Goal: Task Accomplishment & Management: Manage account settings

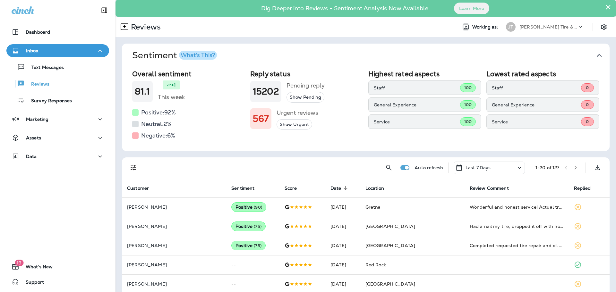
scroll to position [32, 0]
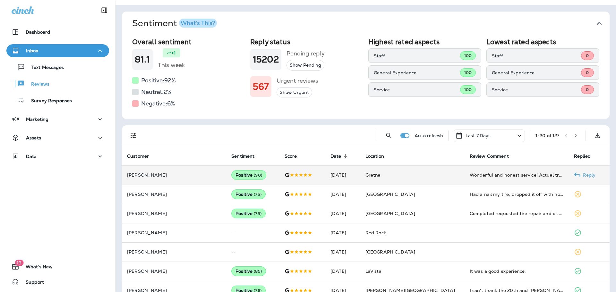
click at [493, 180] on td "Wonderful and honest service! Actual transparent pricing and they provided lots…" at bounding box center [516, 174] width 104 height 19
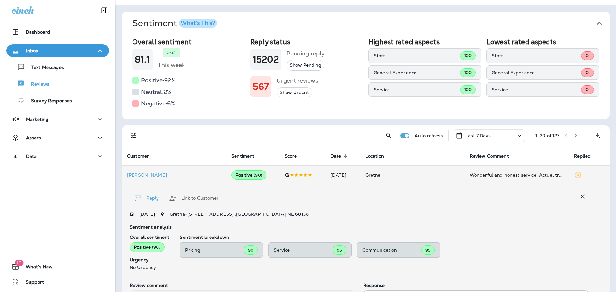
scroll to position [120, 0]
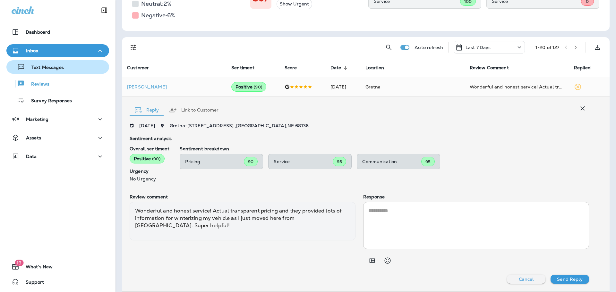
click at [58, 67] on p "Text Messages" at bounding box center [44, 68] width 39 height 6
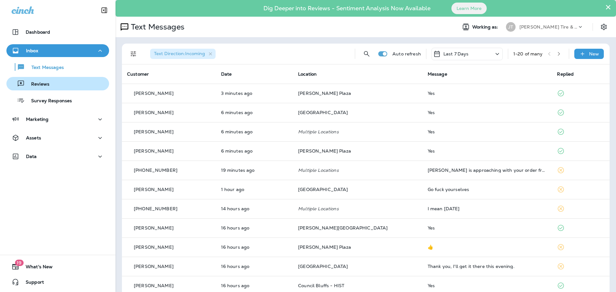
click at [38, 80] on div "Reviews" at bounding box center [29, 84] width 40 height 10
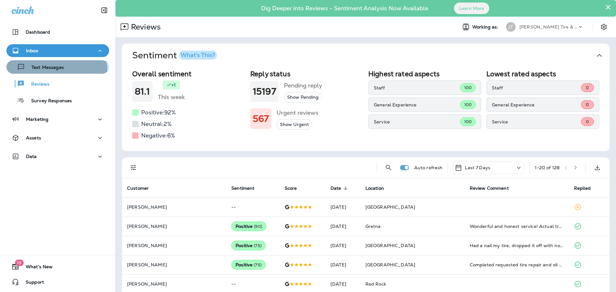
click at [49, 72] on button "Text Messages" at bounding box center [57, 66] width 103 height 13
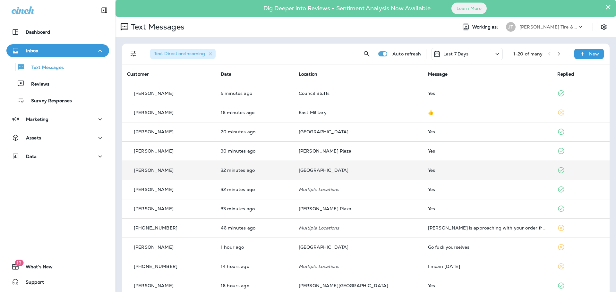
scroll to position [32, 0]
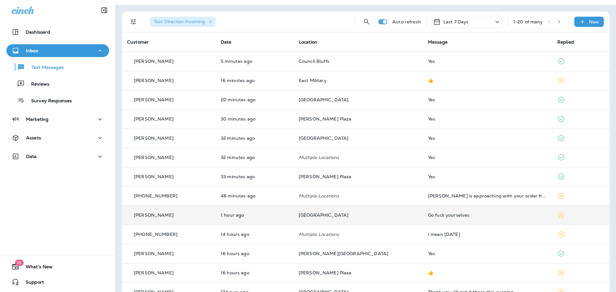
click at [428, 214] on div "Go fuck yourselves" at bounding box center [487, 215] width 119 height 5
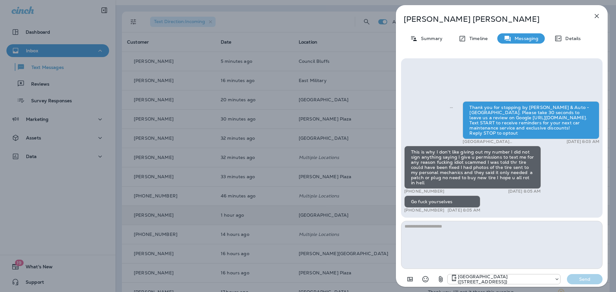
click at [341, 154] on div "[PERSON_NAME] Summary Timeline Messaging Details Thank you for stopping by [PER…" at bounding box center [308, 146] width 616 height 292
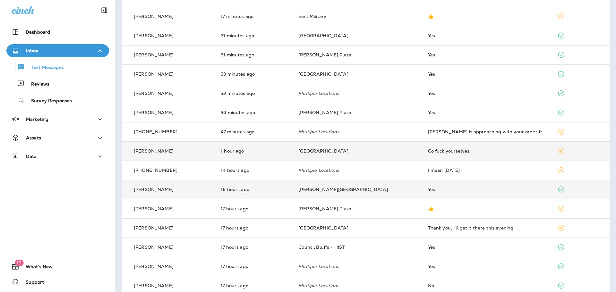
scroll to position [128, 0]
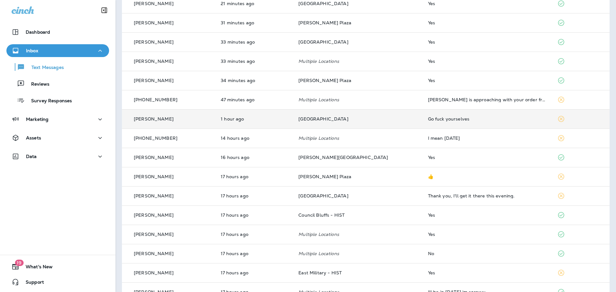
click at [198, 113] on td "[PERSON_NAME]" at bounding box center [169, 118] width 94 height 19
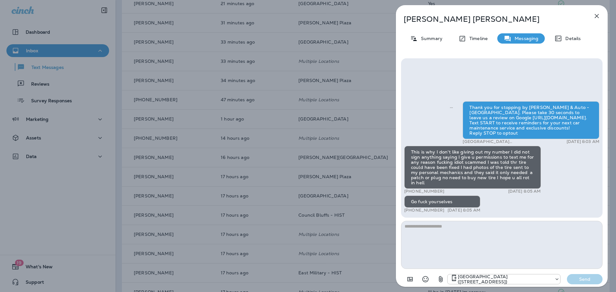
click at [201, 174] on div "[PERSON_NAME] Summary Timeline Messaging Details Thank you for stopping by [PER…" at bounding box center [308, 146] width 616 height 292
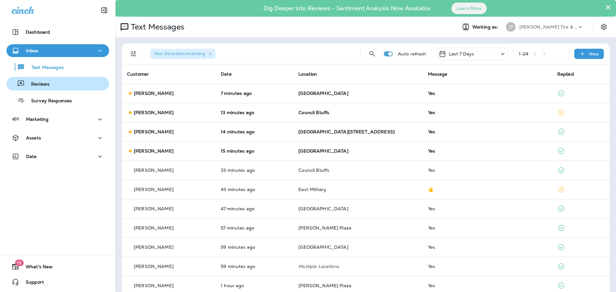
click at [49, 83] on div "Reviews" at bounding box center [57, 84] width 97 height 10
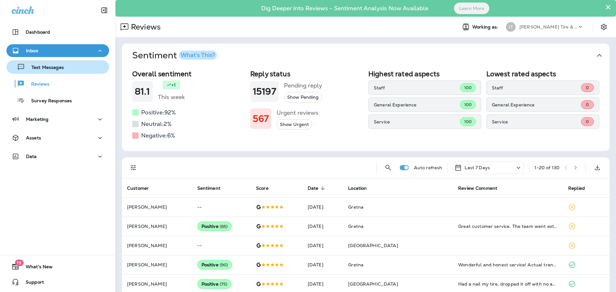
click at [44, 69] on p "Text Messages" at bounding box center [44, 68] width 39 height 6
